Goal: Transaction & Acquisition: Purchase product/service

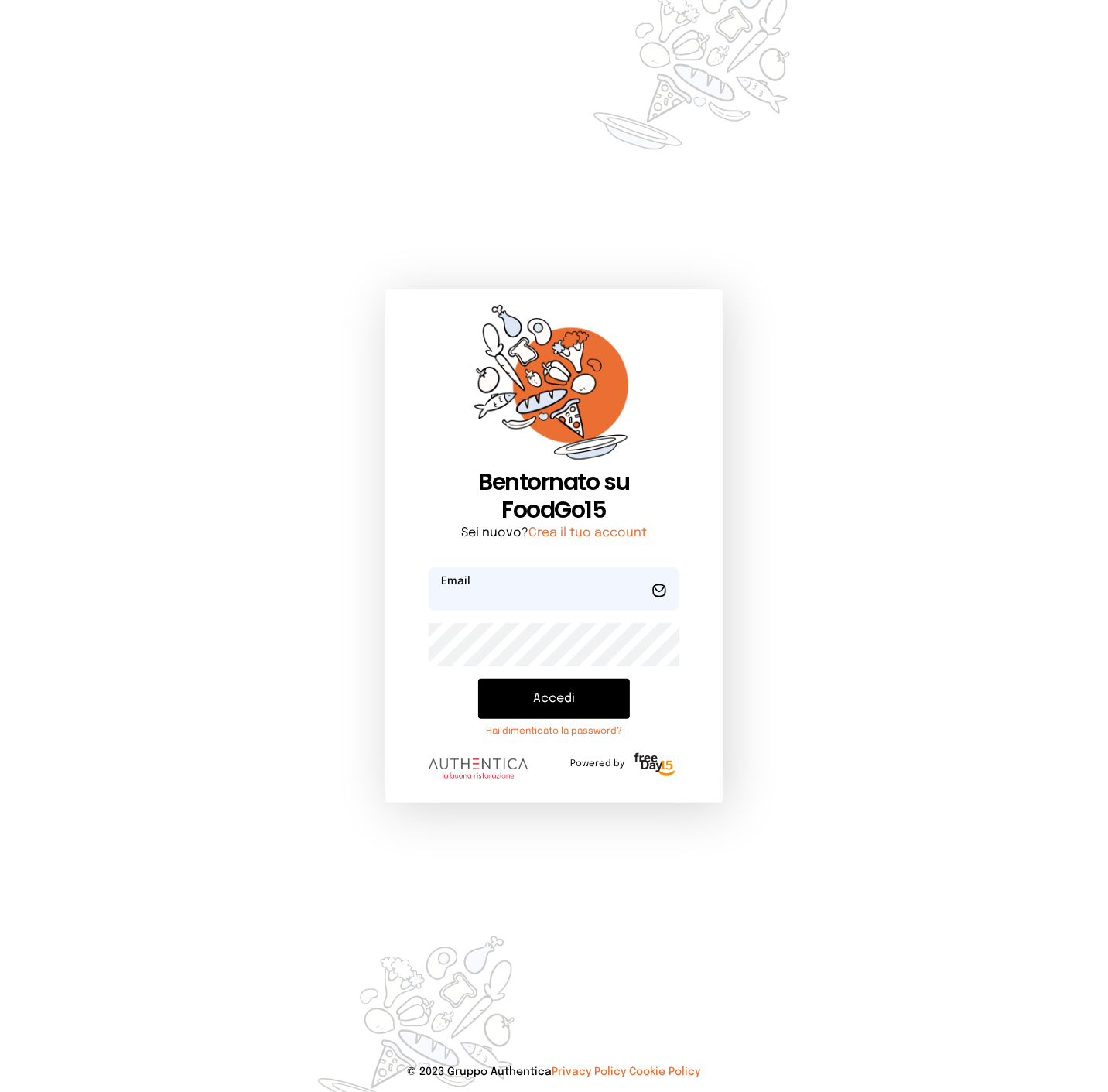
type input "**********"
click at [539, 692] on button "Accedi" at bounding box center [554, 699] width 152 height 40
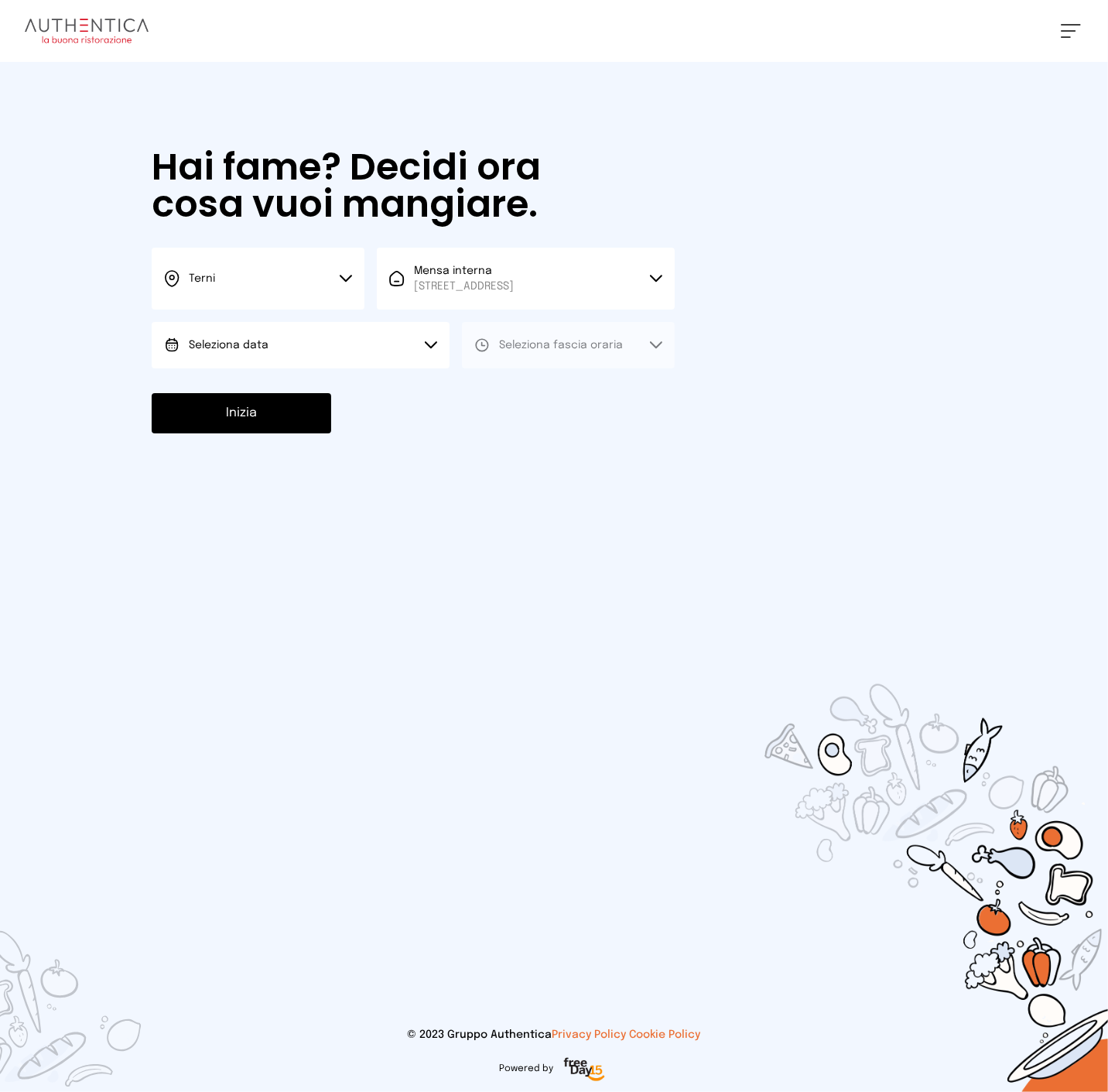
click at [379, 335] on button "Seleziona data" at bounding box center [300, 345] width 298 height 46
click at [252, 388] on span "[DATE], [DATE]" at bounding box center [226, 388] width 76 height 15
click at [554, 353] on button "Seleziona fascia oraria" at bounding box center [568, 345] width 213 height 46
click at [530, 393] on span "Pranzo" at bounding box center [518, 388] width 37 height 15
click at [279, 408] on button "Inizia" at bounding box center [241, 413] width 180 height 40
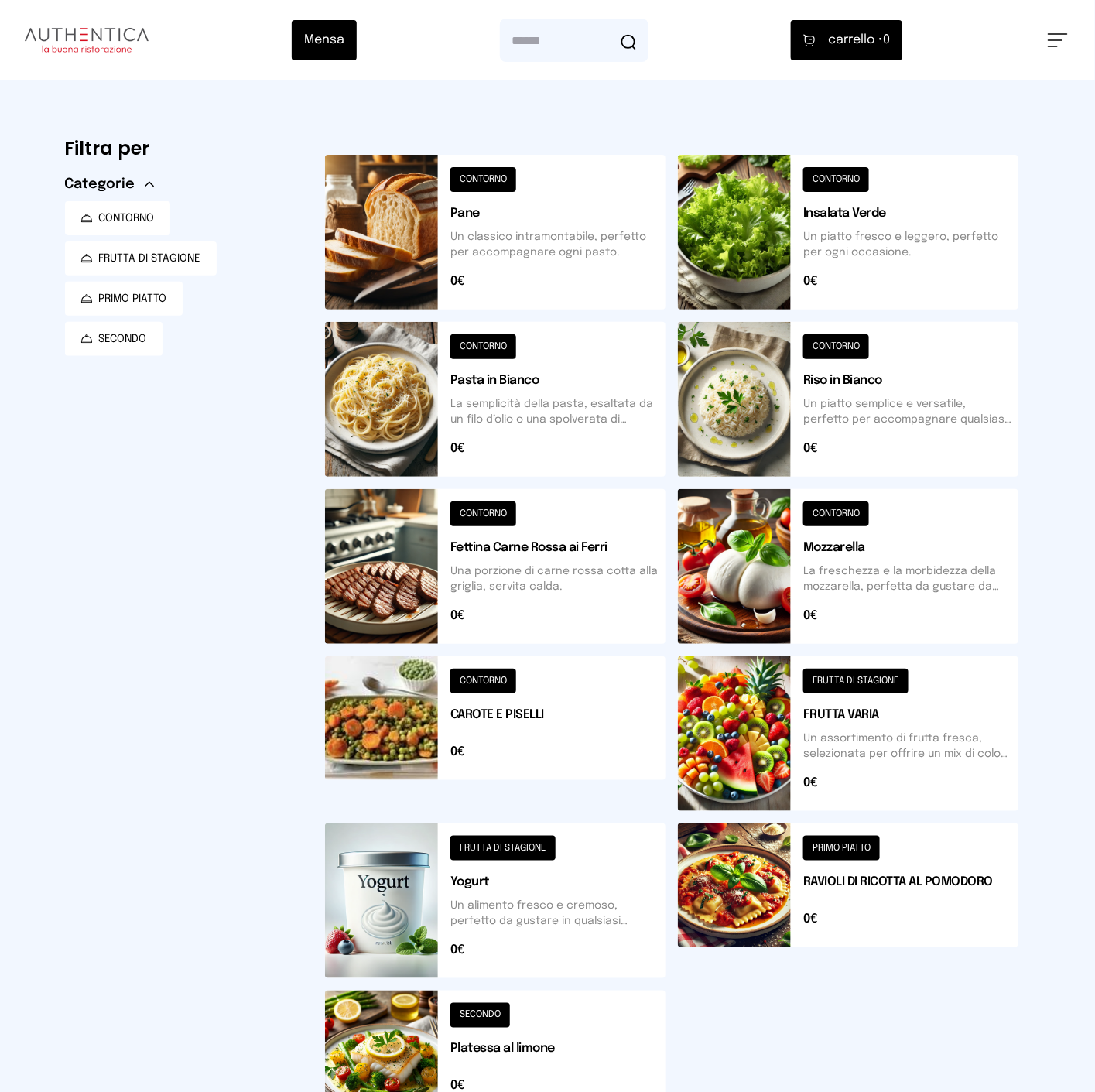
click at [577, 245] on button at bounding box center [495, 232] width 341 height 155
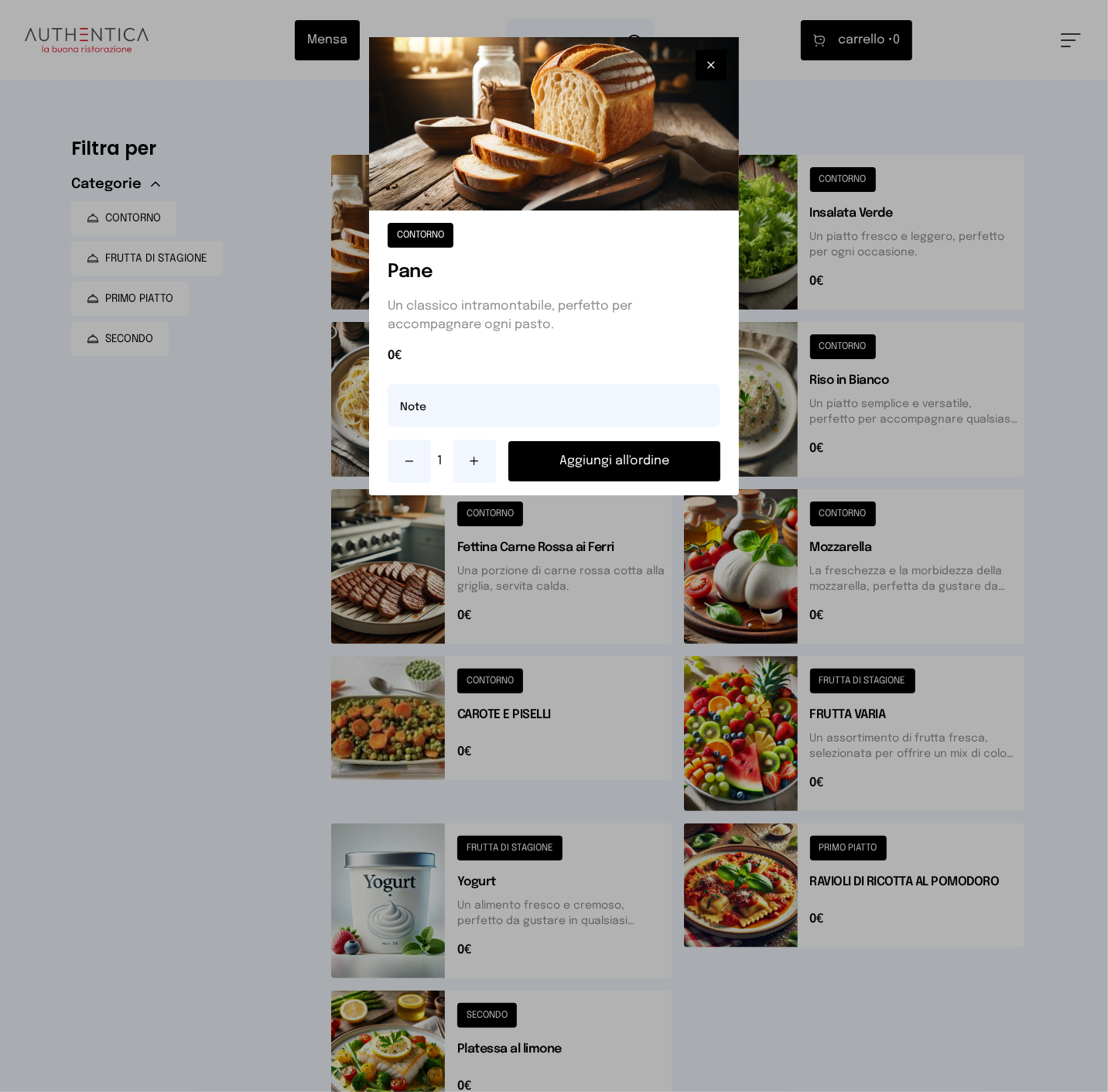
click at [575, 454] on button "Aggiungi all'ordine" at bounding box center [613, 461] width 211 height 40
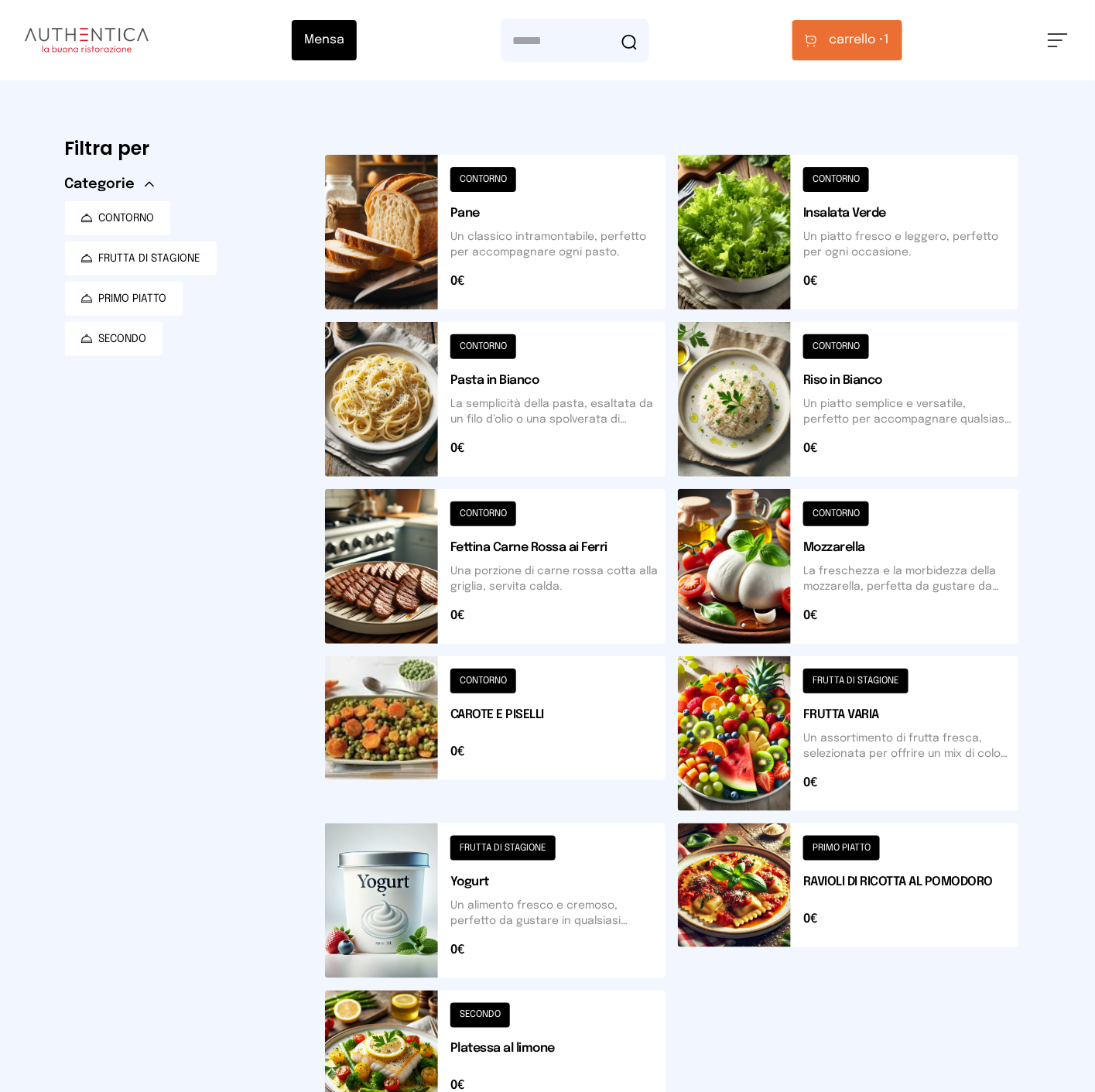
click at [573, 895] on button at bounding box center [495, 901] width 341 height 155
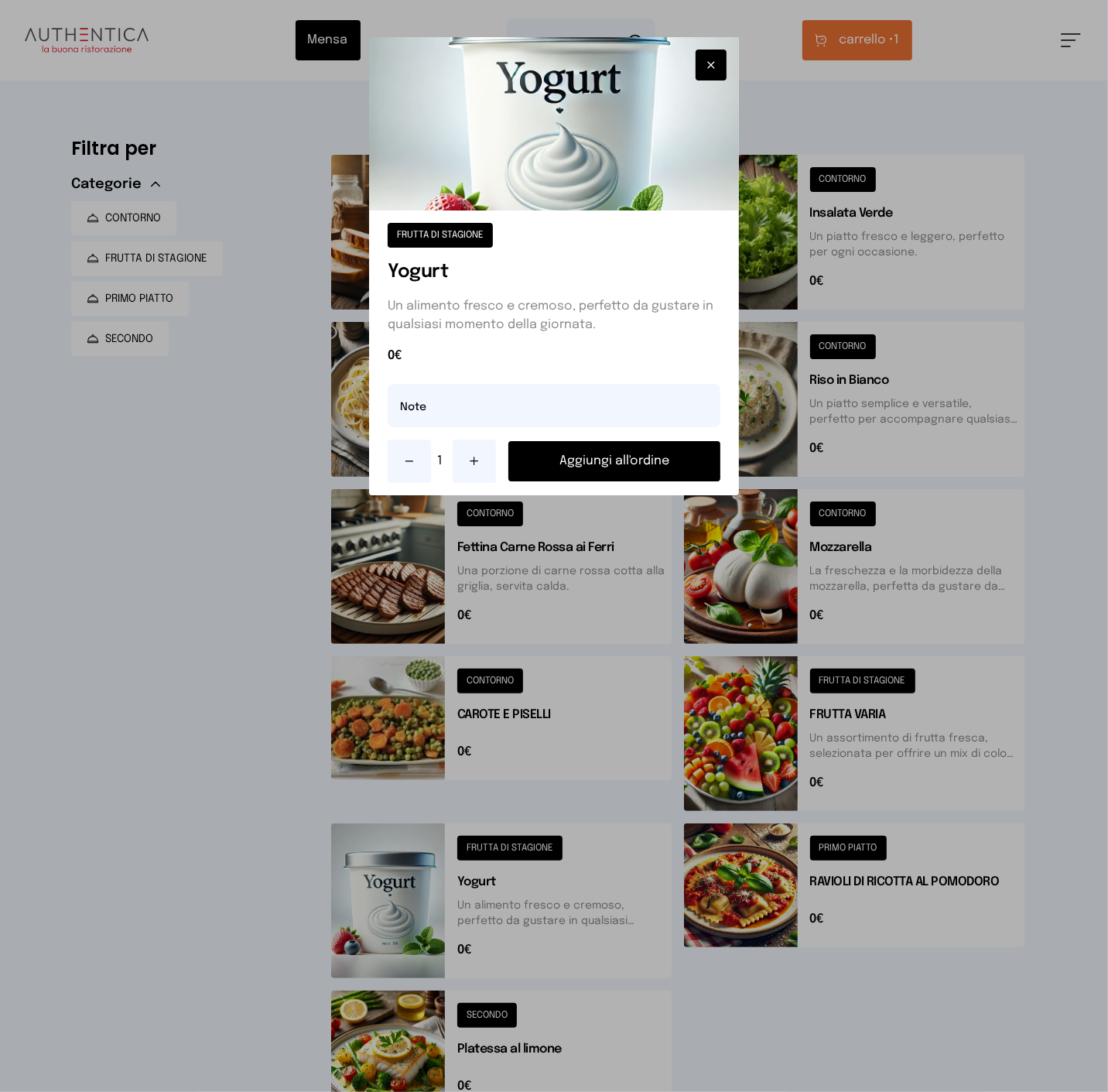
click at [481, 463] on icon at bounding box center [474, 461] width 12 height 12
click at [549, 458] on button "Aggiungi all'ordine" at bounding box center [613, 461] width 211 height 40
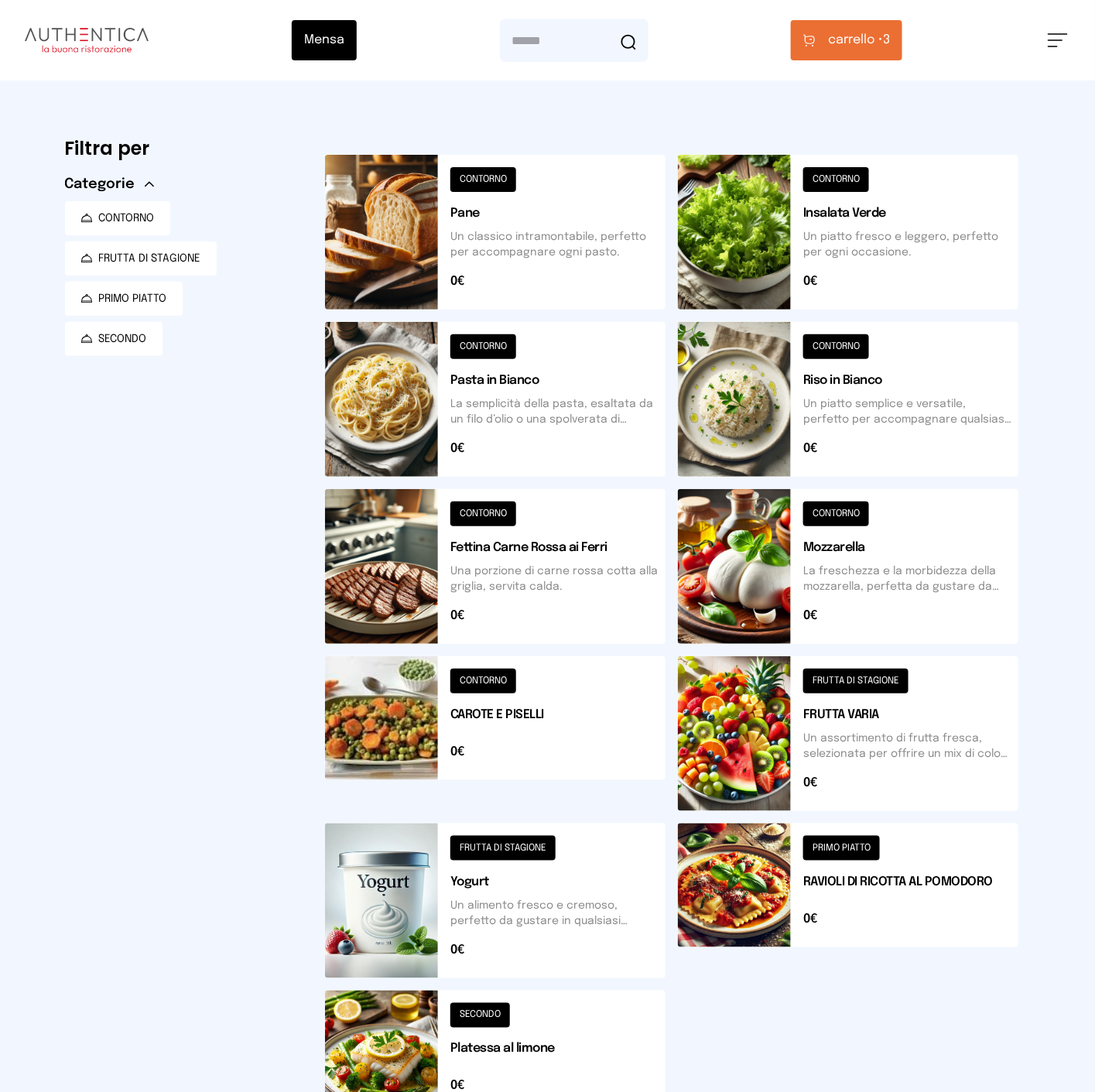
click at [875, 884] on button at bounding box center [848, 901] width 341 height 155
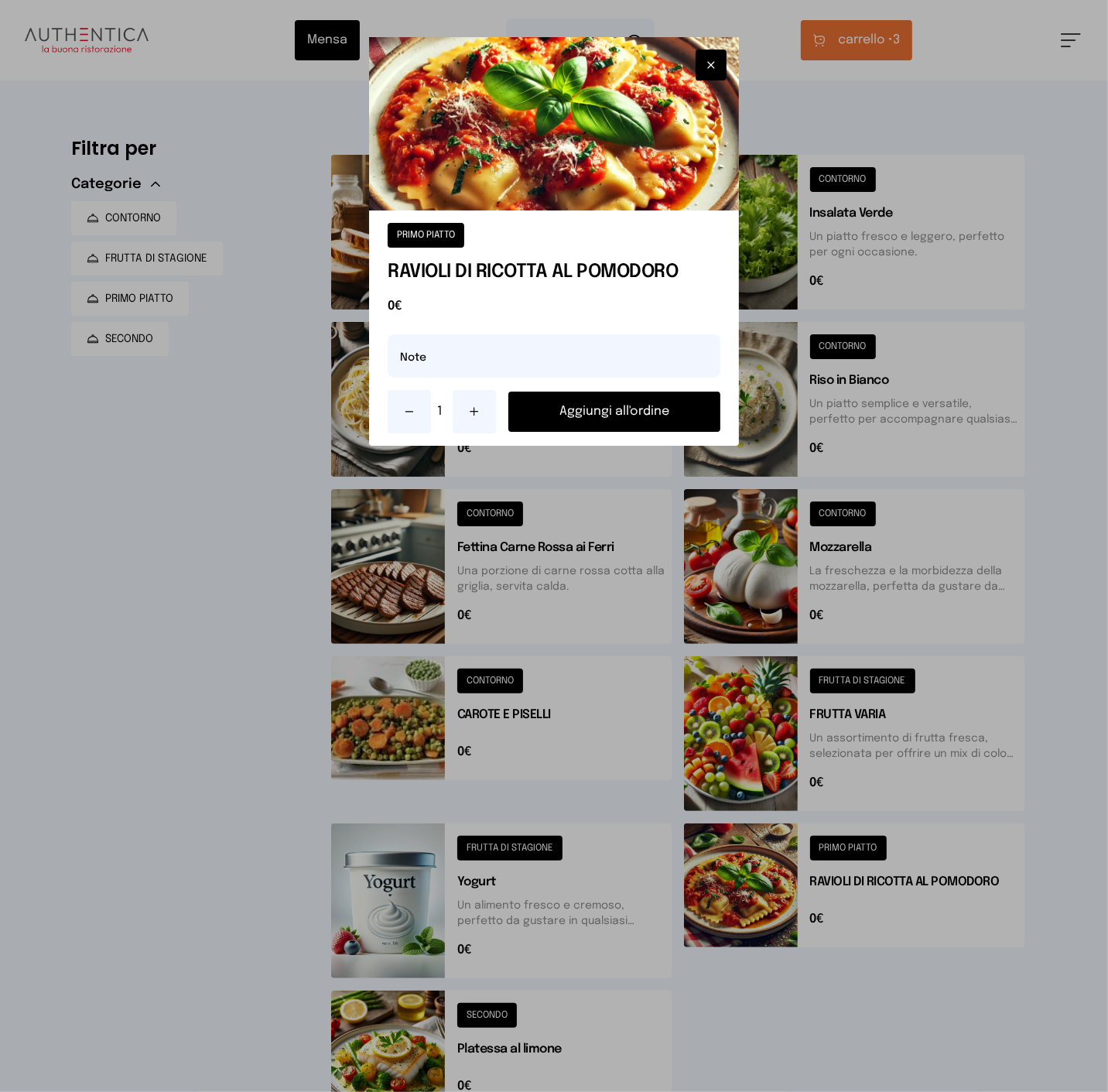
click at [574, 418] on button "Aggiungi all'ordine" at bounding box center [613, 411] width 211 height 40
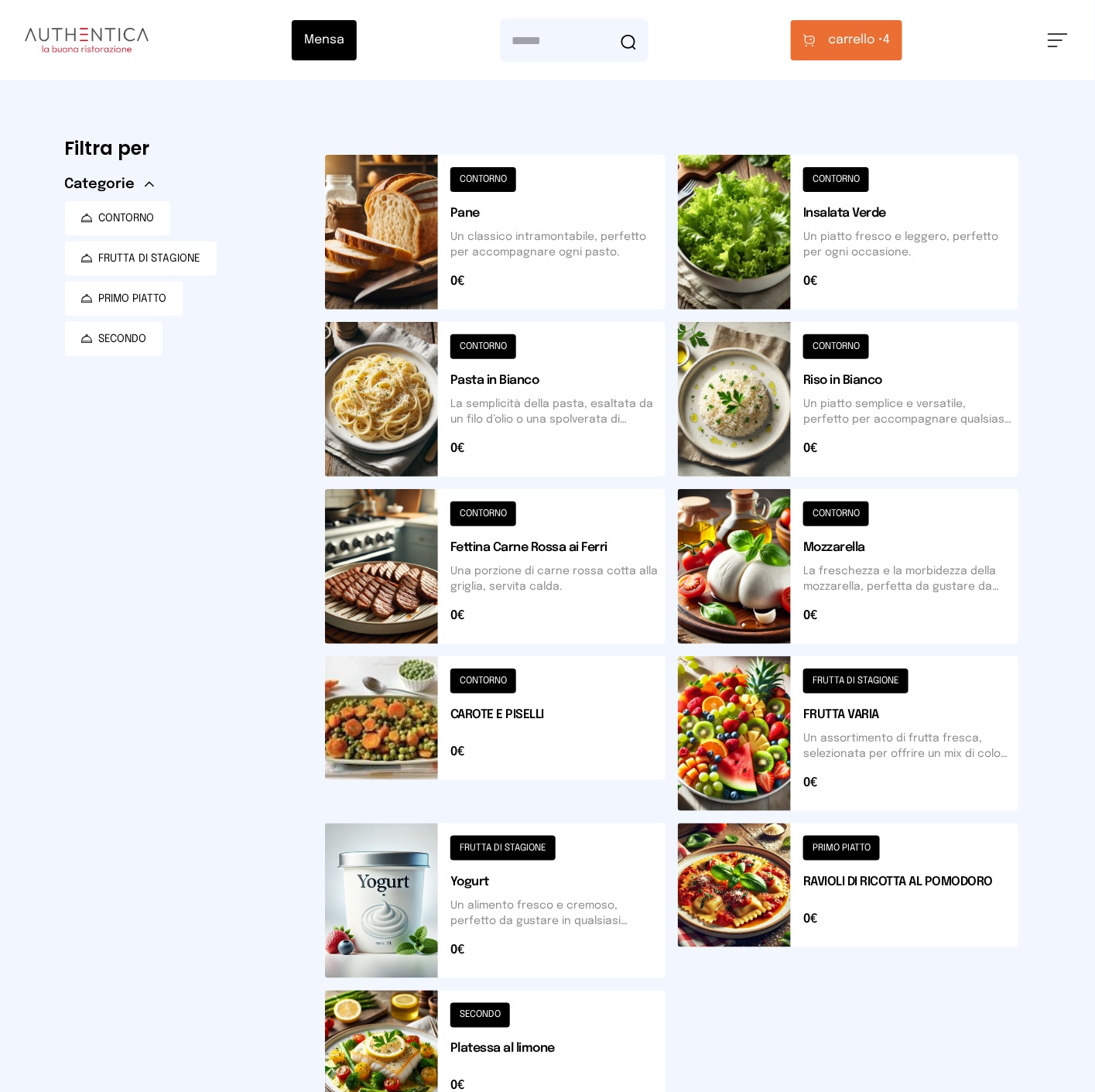
click at [847, 41] on span "carrello •" at bounding box center [856, 40] width 55 height 19
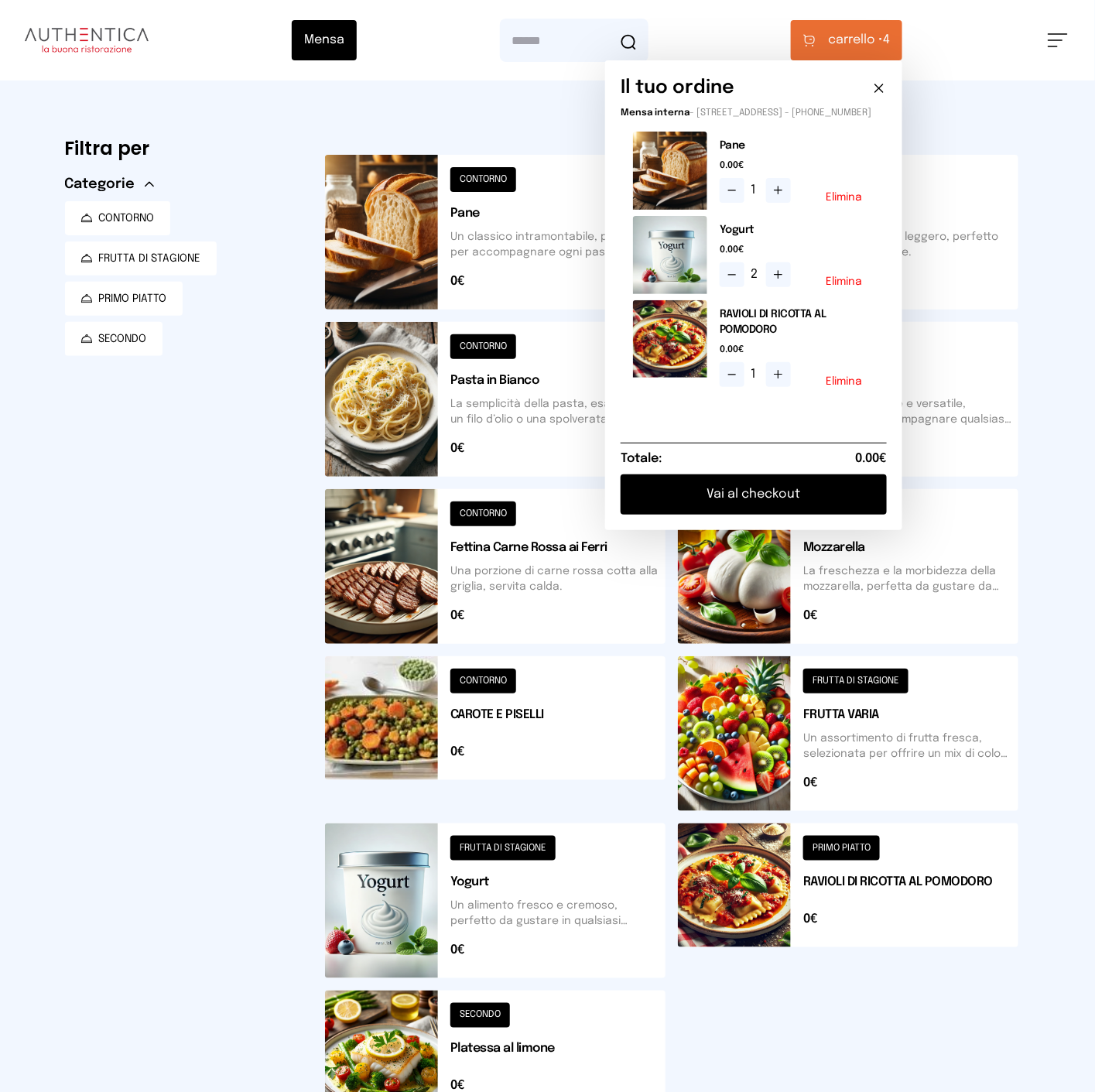
scroll to position [86, 0]
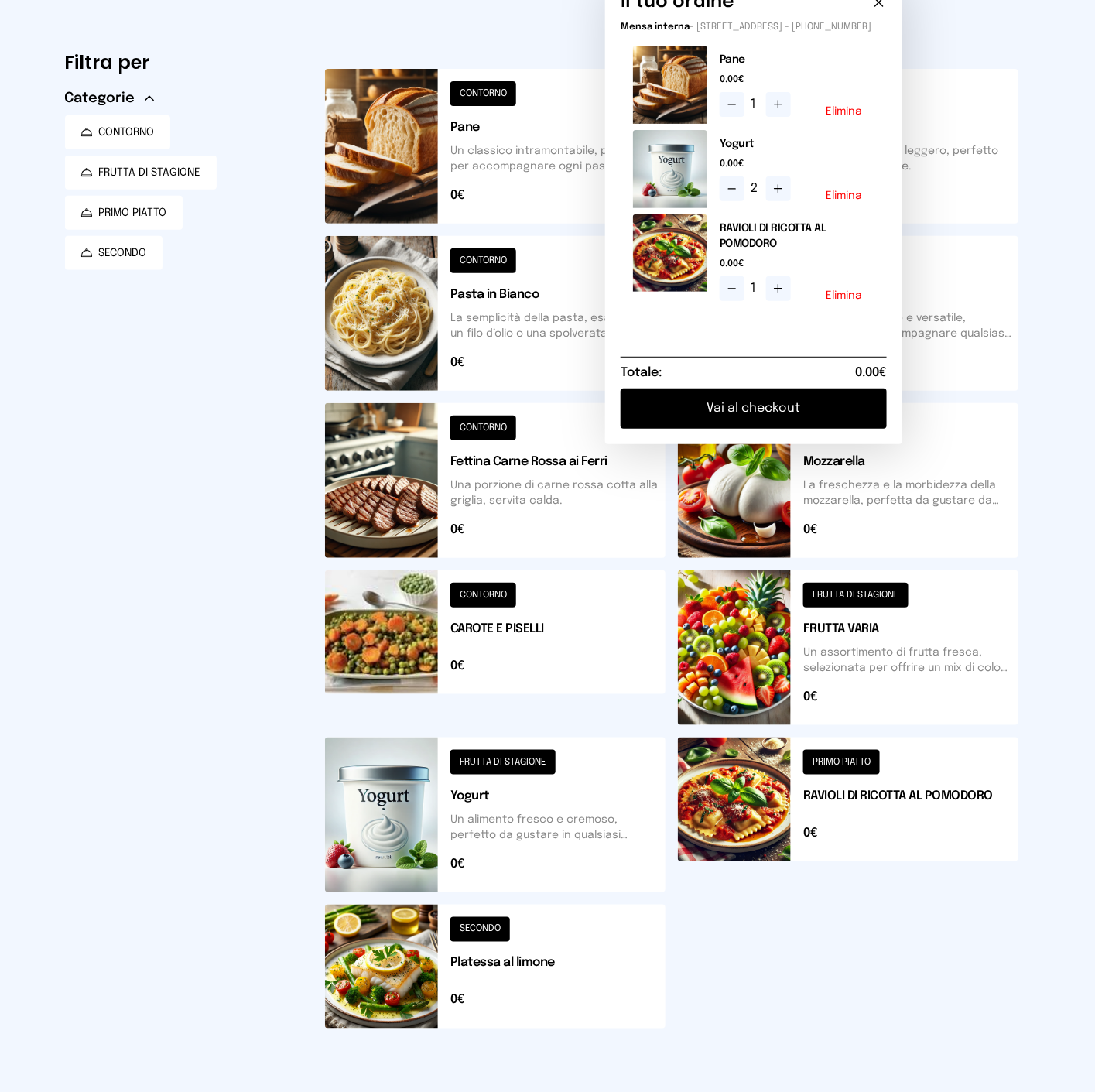
click at [561, 658] on button at bounding box center [495, 648] width 341 height 155
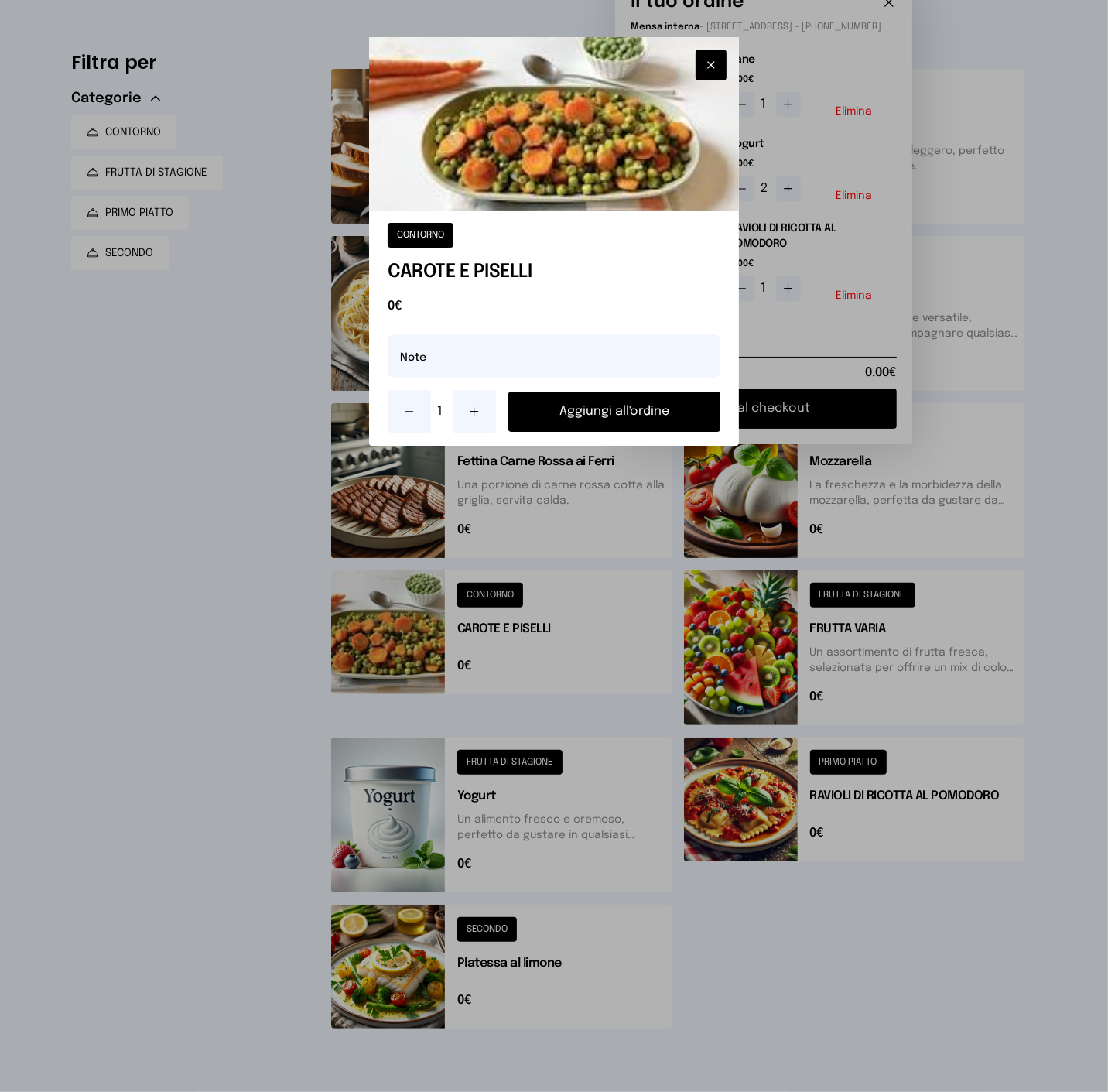
click at [535, 417] on button "Aggiungi all'ordine" at bounding box center [613, 411] width 211 height 40
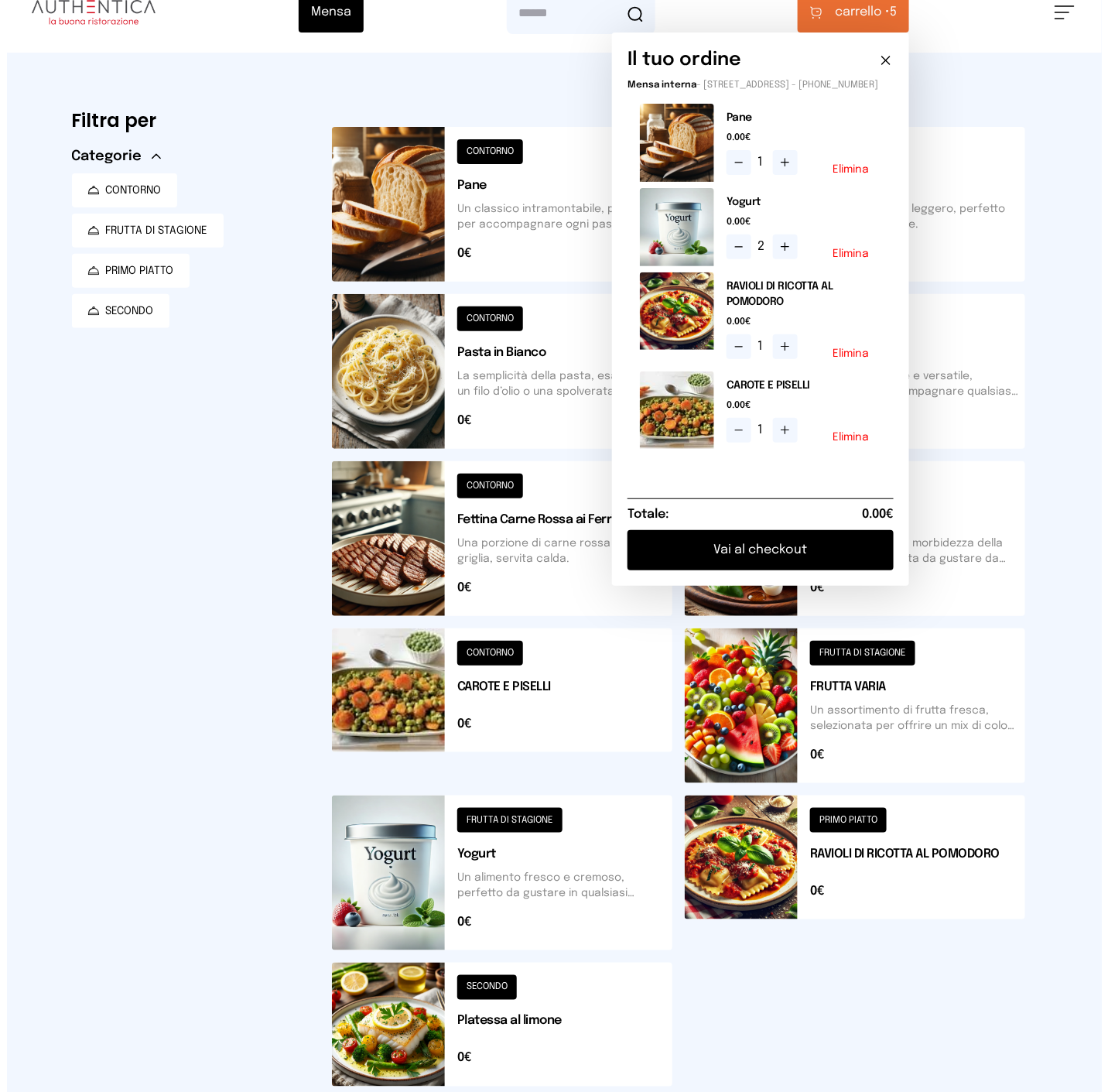
scroll to position [0, 0]
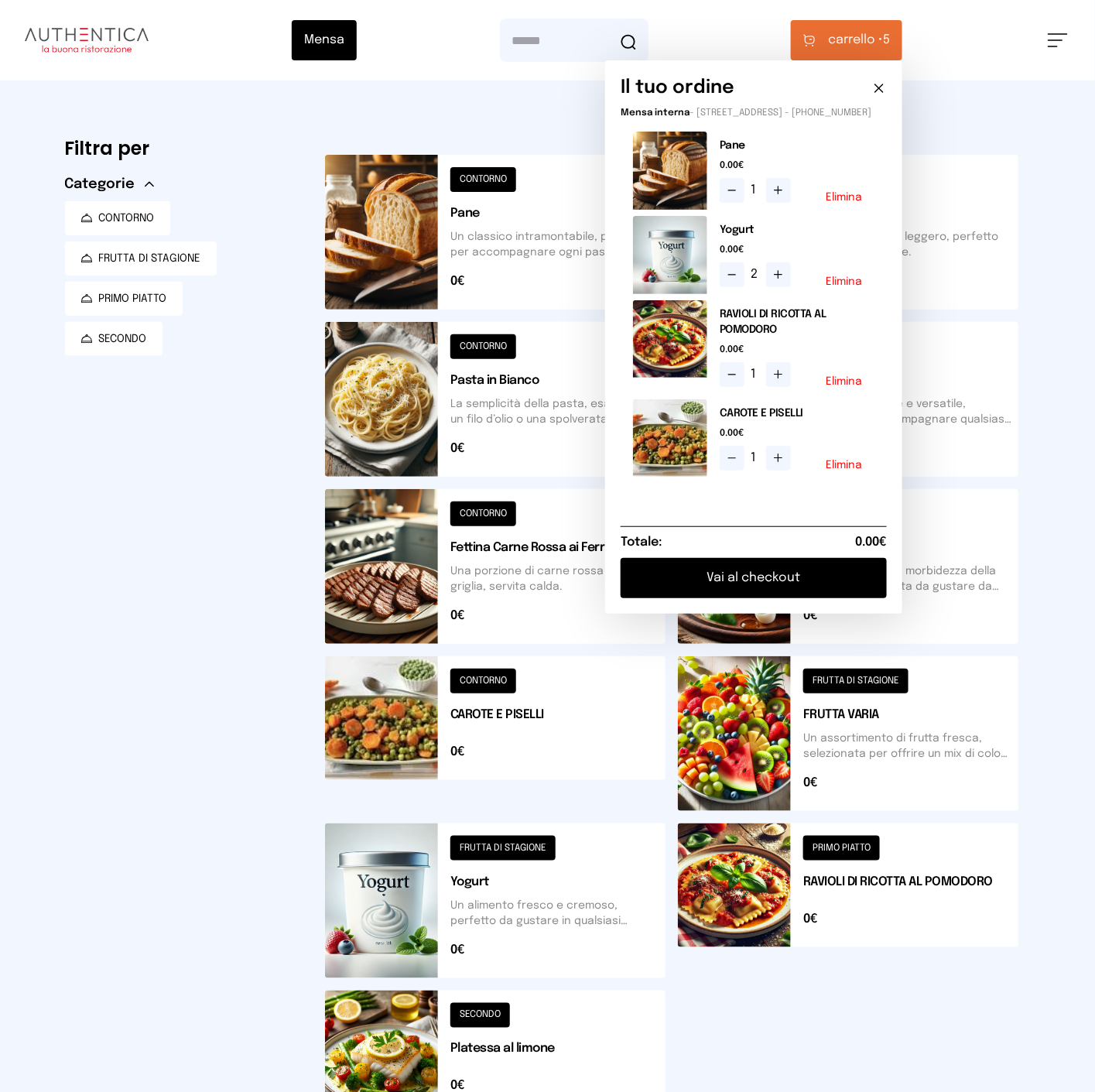
click at [884, 727] on button at bounding box center [848, 733] width 341 height 155
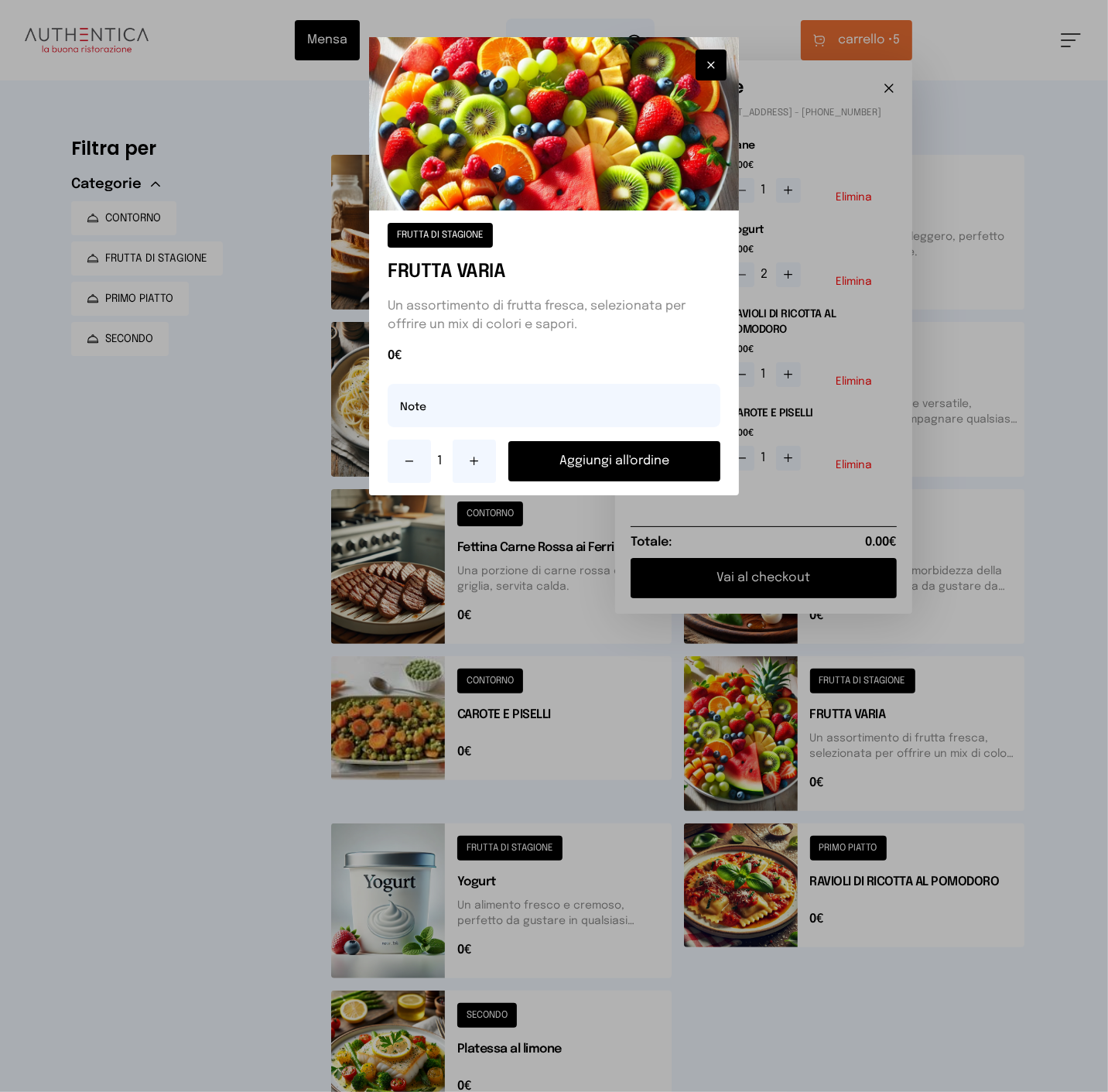
click at [483, 457] on button at bounding box center [474, 461] width 44 height 44
click at [482, 457] on button at bounding box center [474, 461] width 44 height 44
click at [477, 457] on icon at bounding box center [474, 461] width 12 height 12
click at [549, 457] on button "Aggiungi all'ordine" at bounding box center [613, 461] width 211 height 40
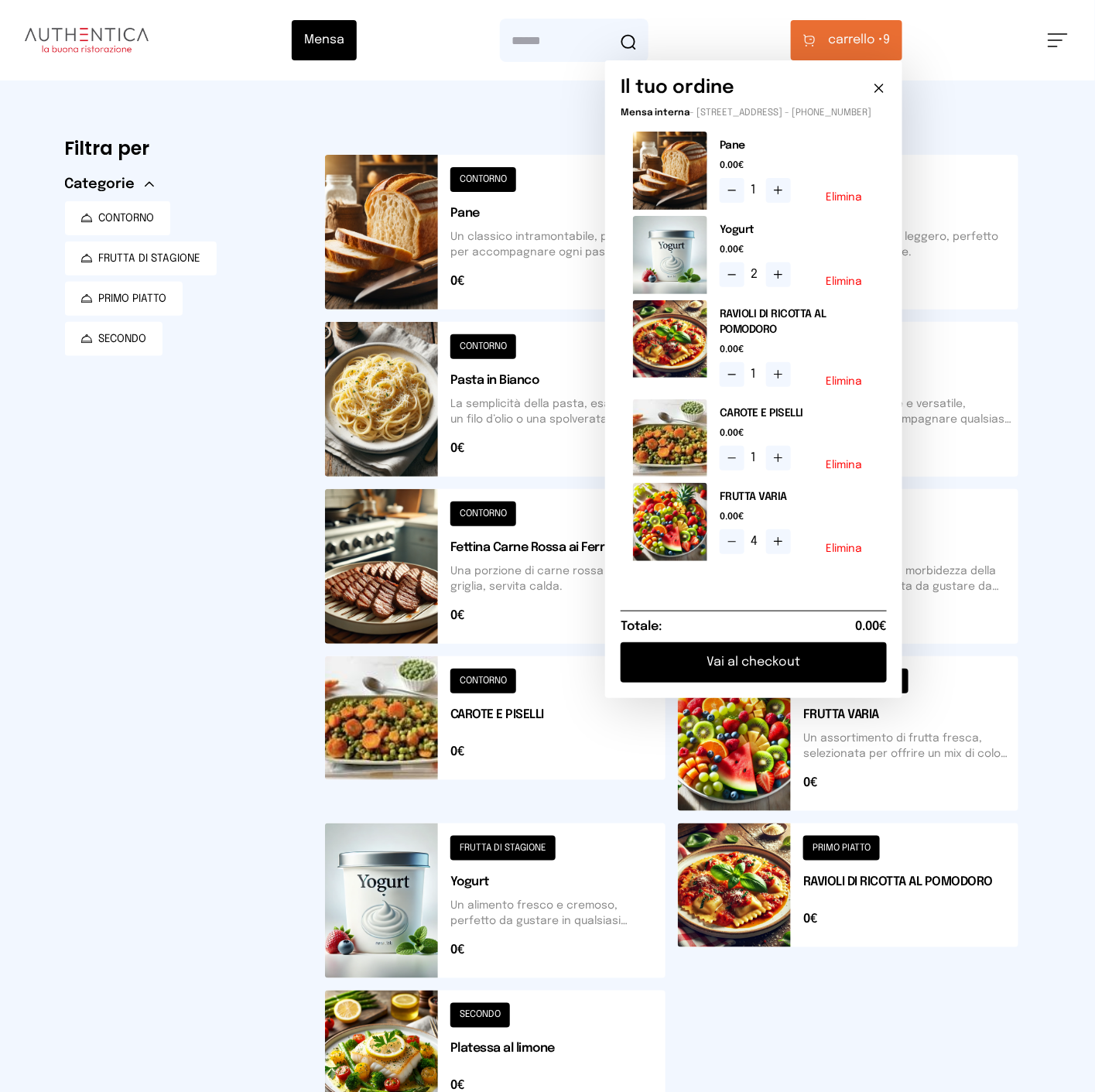
click at [687, 673] on button "Vai al checkout" at bounding box center [753, 662] width 266 height 40
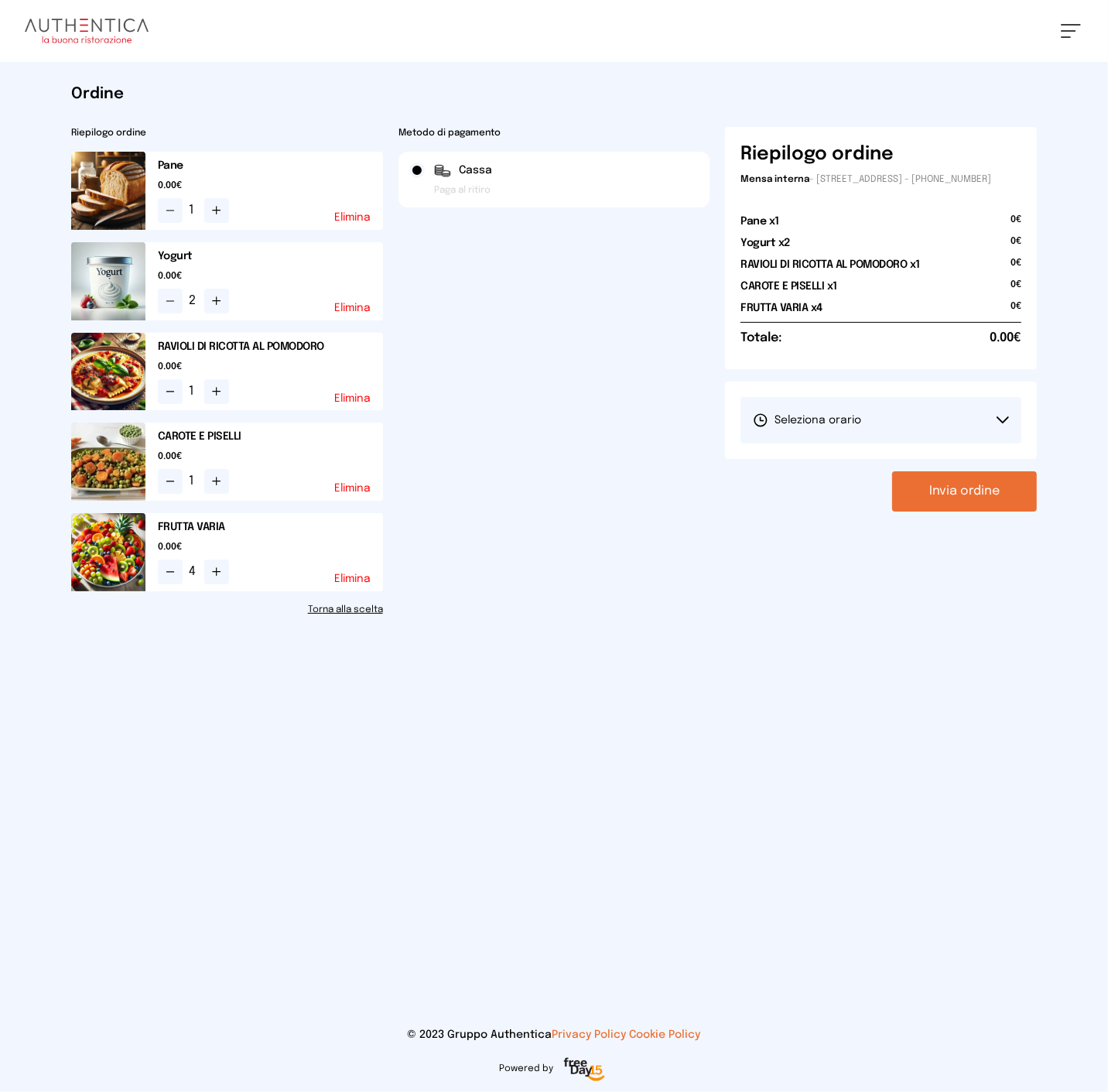
click at [899, 442] on button "Seleziona orario" at bounding box center [881, 420] width 281 height 46
click at [838, 467] on span "1° Turno (13:00 - 15:00)" at bounding box center [811, 463] width 117 height 15
click at [937, 506] on button "Invia ordine" at bounding box center [965, 491] width 145 height 40
